Goal: Obtain resource: Download file/media

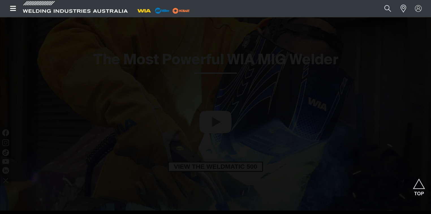
scroll to position [494, 0]
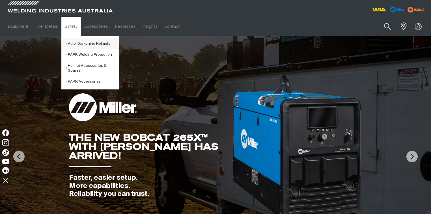
click at [75, 46] on link "Auto-Darkening Helmets" at bounding box center [92, 43] width 53 height 11
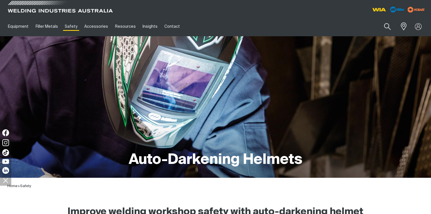
click at [23, 12] on span at bounding box center [61, 8] width 108 height 17
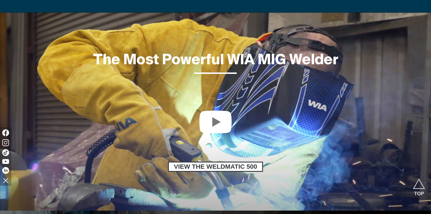
scroll to position [494, 0]
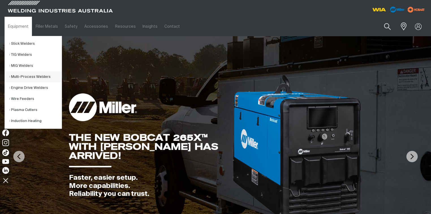
click at [34, 76] on link "Multi-Process Welders" at bounding box center [35, 76] width 53 height 11
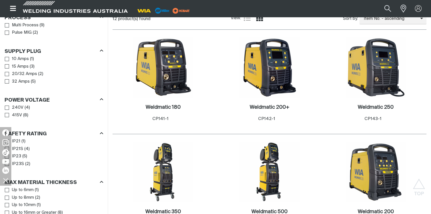
scroll to position [294, 0]
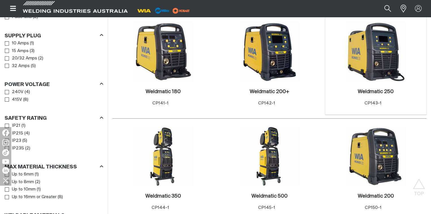
click at [365, 58] on img at bounding box center [376, 52] width 61 height 61
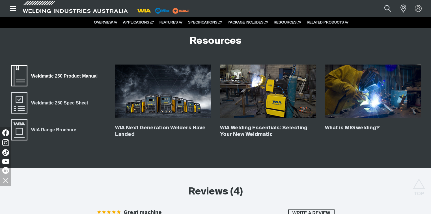
scroll to position [2151, 0]
click at [81, 74] on span "Weldmatic 250 Product Manual" at bounding box center [64, 75] width 74 height 7
